Goal: Browse casually

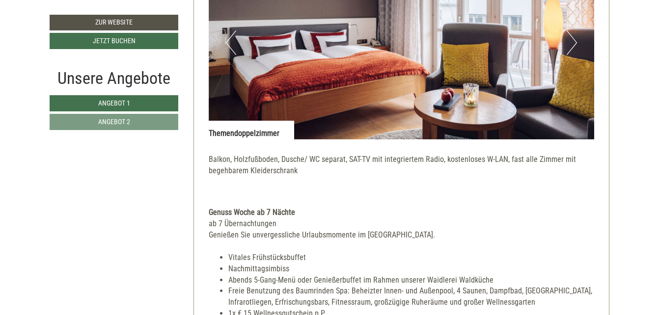
scroll to position [687, 0]
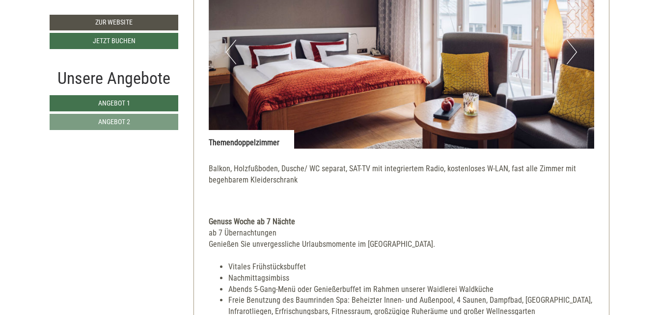
click at [574, 51] on button "Next" at bounding box center [571, 52] width 10 height 25
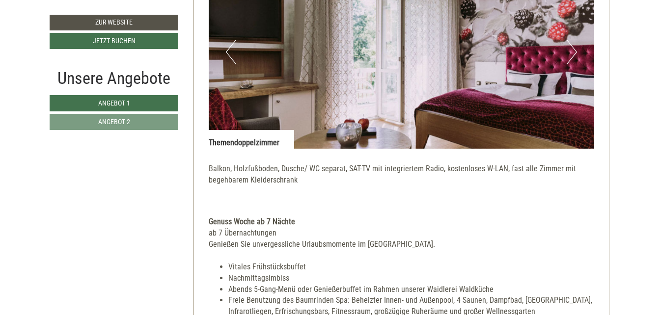
click at [574, 51] on button "Next" at bounding box center [571, 52] width 10 height 25
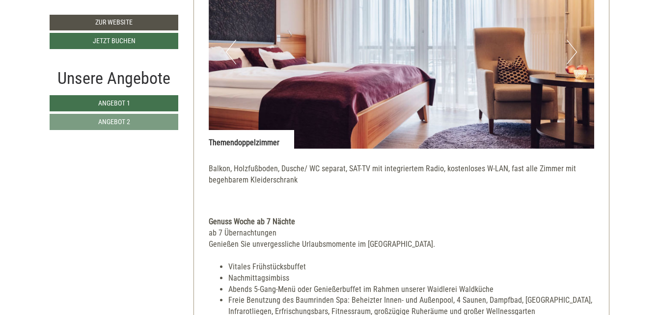
click at [574, 51] on button "Next" at bounding box center [571, 52] width 10 height 25
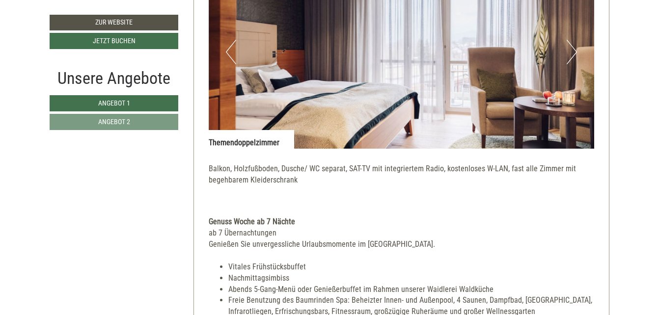
click at [574, 51] on button "Next" at bounding box center [571, 52] width 10 height 25
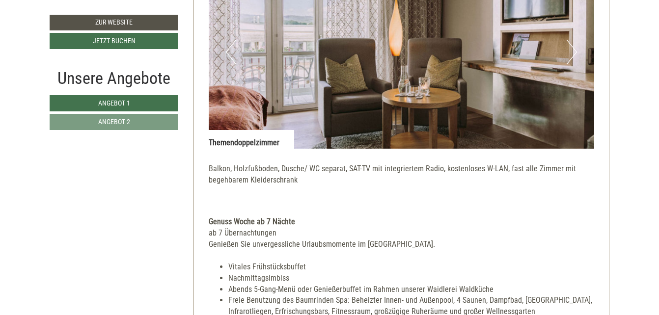
click at [574, 51] on button "Next" at bounding box center [571, 52] width 10 height 25
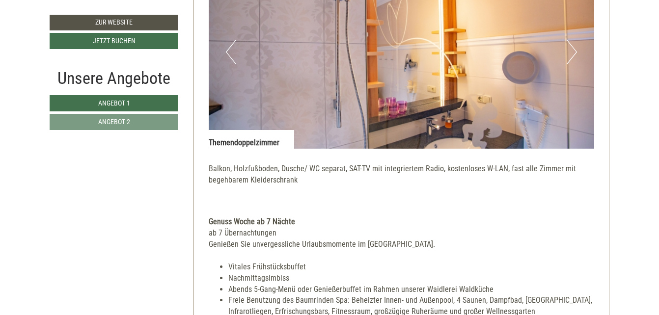
click at [574, 51] on button "Next" at bounding box center [571, 52] width 10 height 25
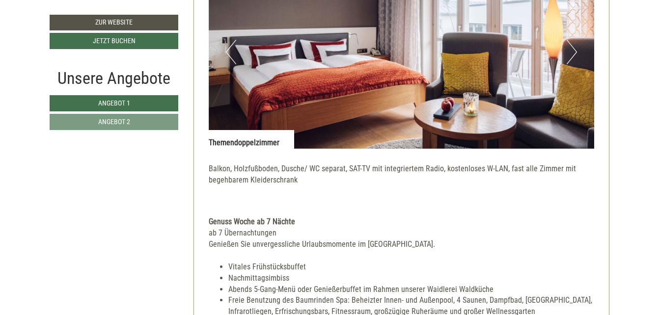
click at [574, 51] on button "Next" at bounding box center [571, 52] width 10 height 25
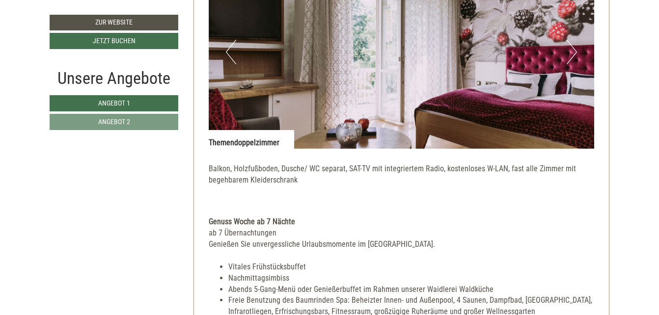
click at [574, 50] on button "Next" at bounding box center [571, 52] width 10 height 25
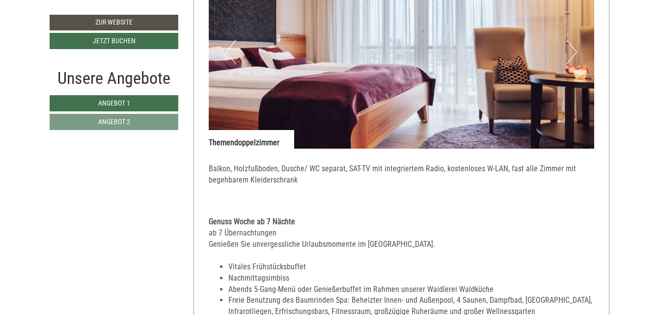
click at [574, 50] on button "Next" at bounding box center [571, 52] width 10 height 25
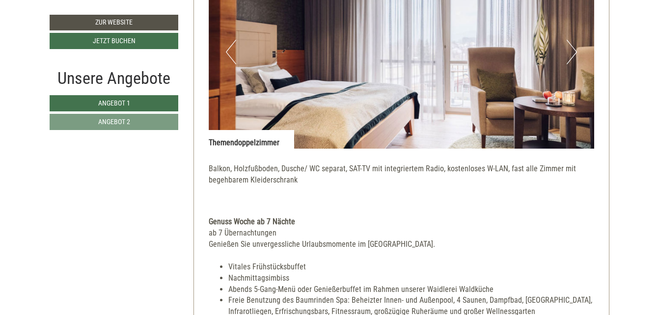
click at [574, 50] on button "Next" at bounding box center [571, 52] width 10 height 25
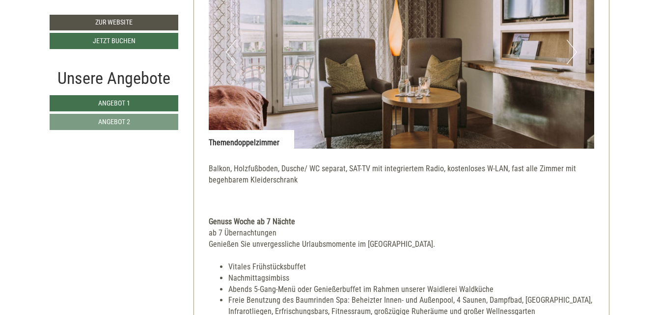
click at [574, 50] on button "Next" at bounding box center [571, 52] width 10 height 25
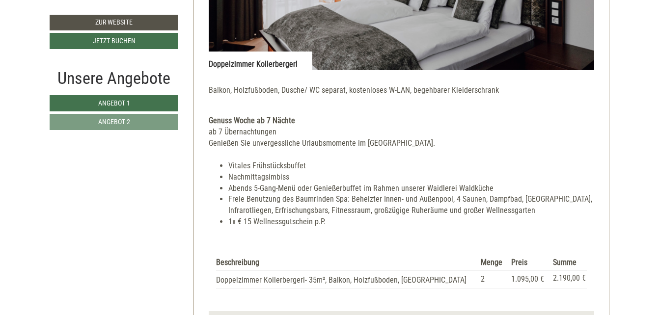
scroll to position [1325, 0]
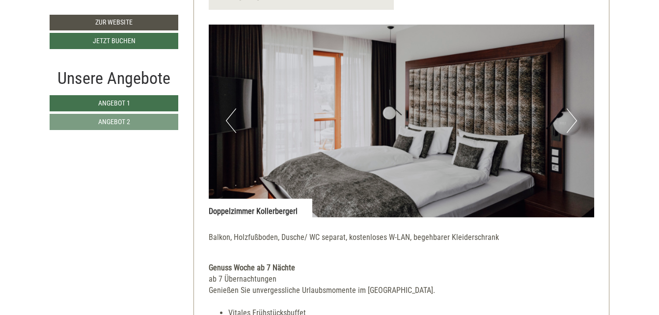
click at [573, 121] on button "Next" at bounding box center [571, 120] width 10 height 25
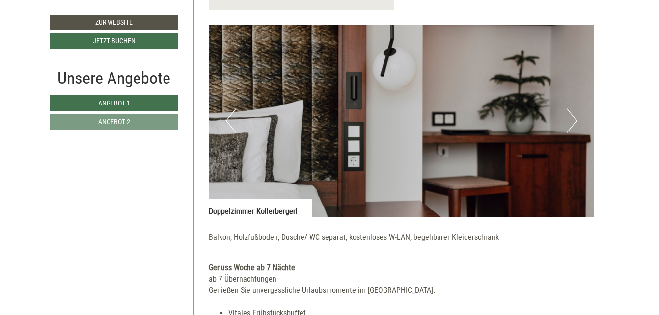
click at [573, 121] on button "Next" at bounding box center [571, 120] width 10 height 25
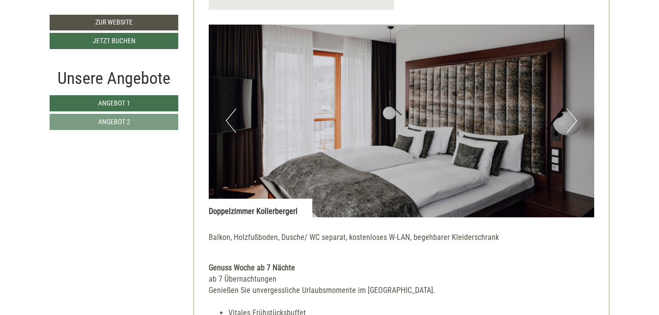
click at [573, 121] on button "Next" at bounding box center [571, 120] width 10 height 25
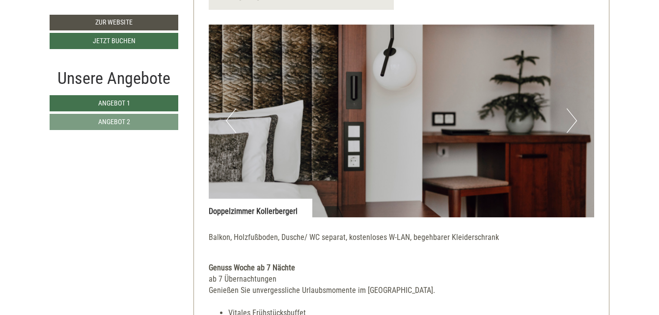
click at [573, 121] on button "Next" at bounding box center [571, 120] width 10 height 25
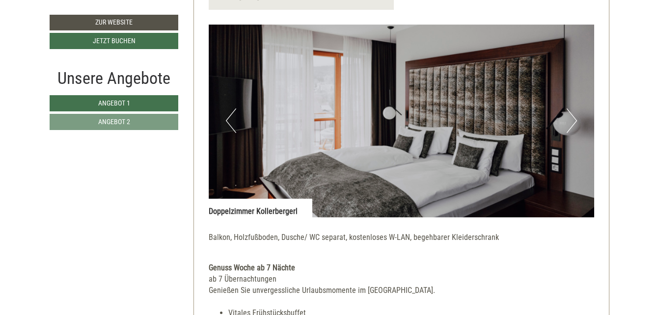
click at [573, 121] on button "Next" at bounding box center [571, 120] width 10 height 25
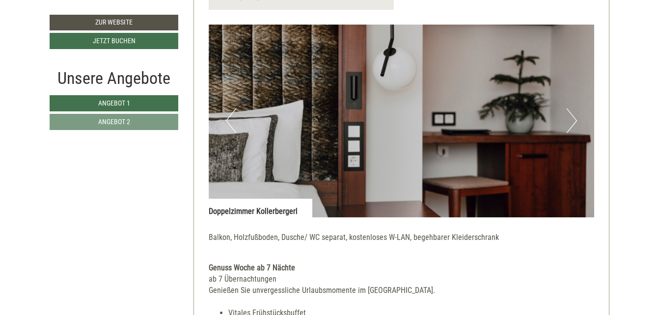
click at [573, 121] on button "Next" at bounding box center [571, 120] width 10 height 25
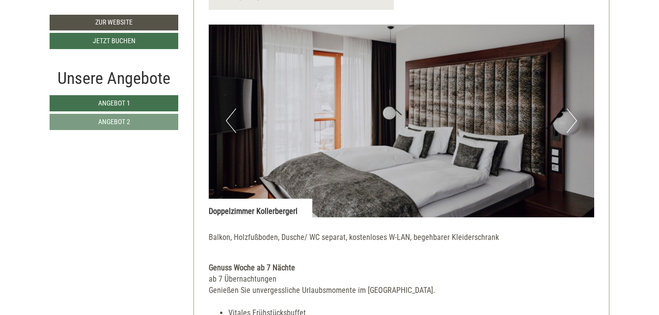
click at [573, 121] on button "Next" at bounding box center [571, 120] width 10 height 25
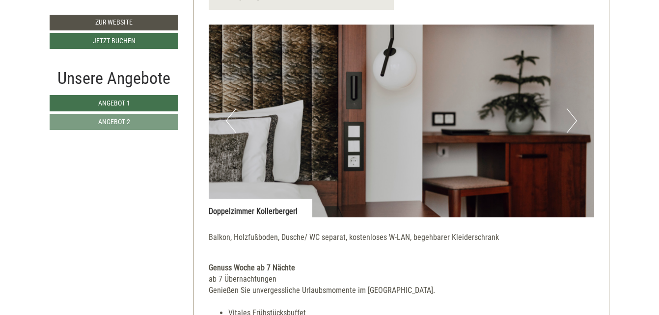
click at [573, 121] on button "Next" at bounding box center [571, 120] width 10 height 25
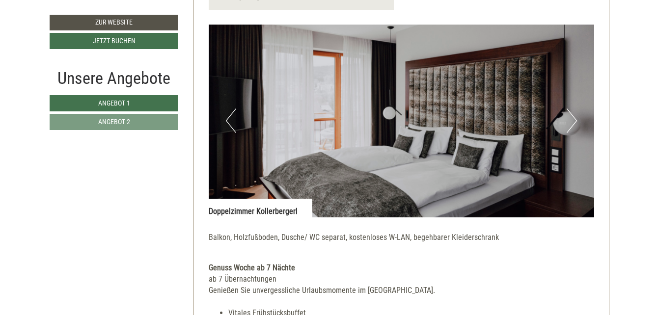
click at [573, 121] on button "Next" at bounding box center [571, 120] width 10 height 25
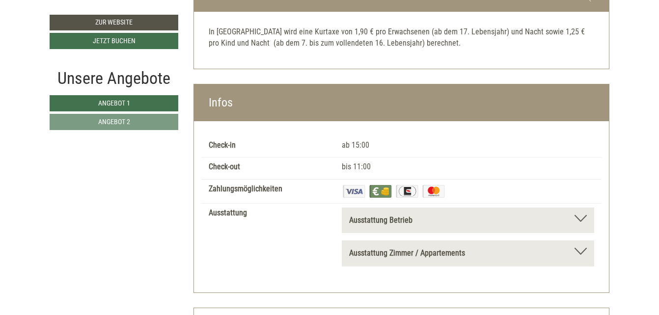
scroll to position [2009, 0]
